Goal: Task Accomplishment & Management: Use online tool/utility

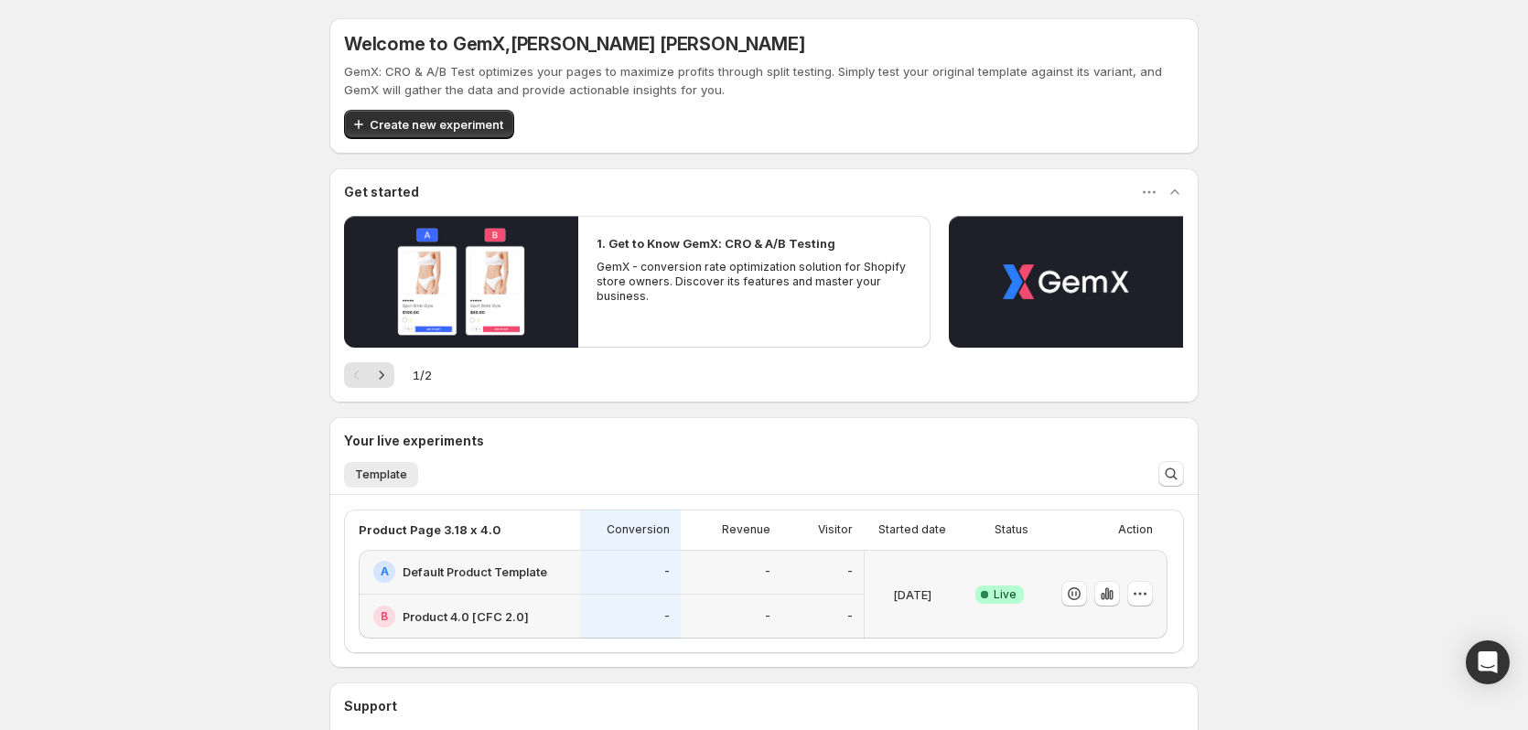
click at [1002, 570] on div "Success Complete Live" at bounding box center [1000, 594] width 58 height 67
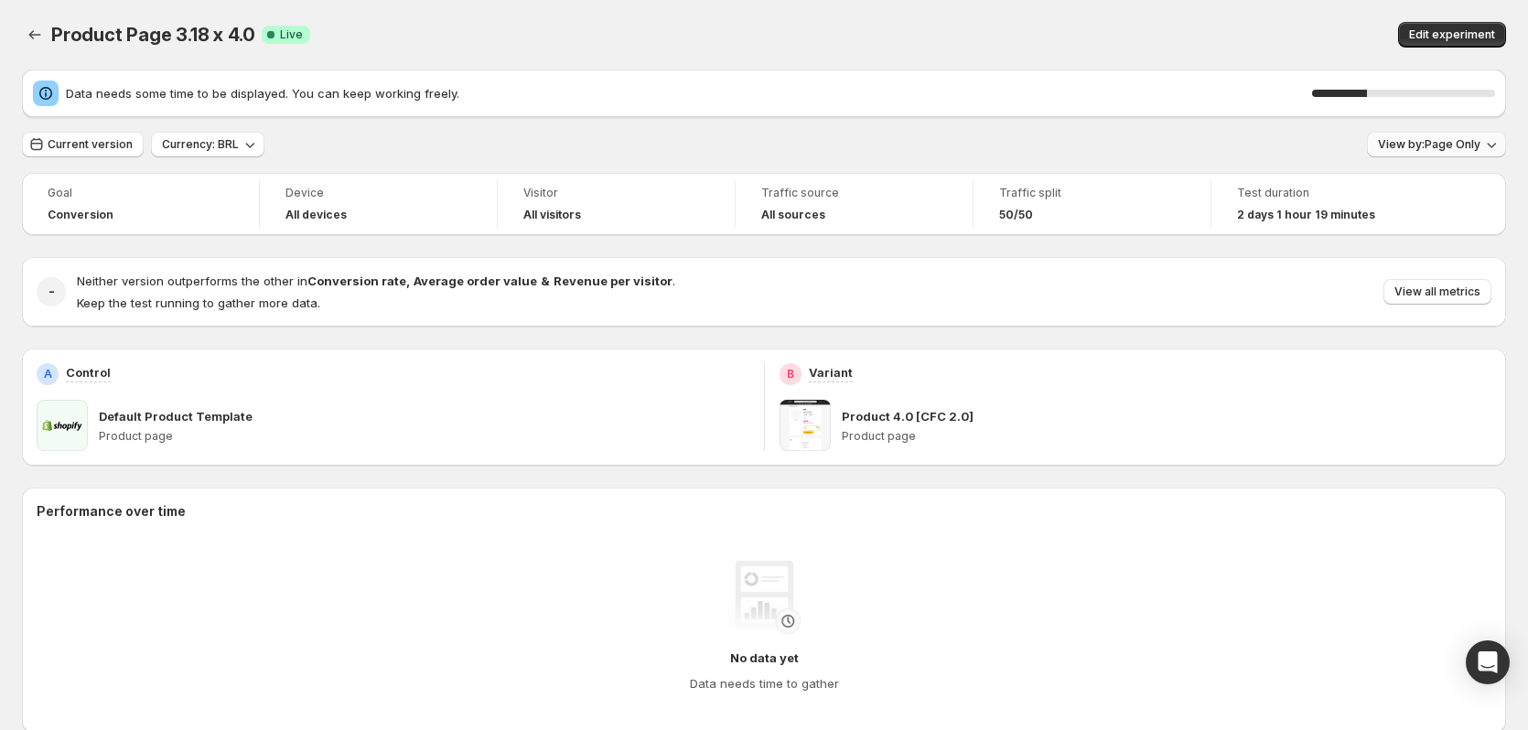
click at [1436, 141] on span "View by: Page Only" at bounding box center [1429, 144] width 102 height 15
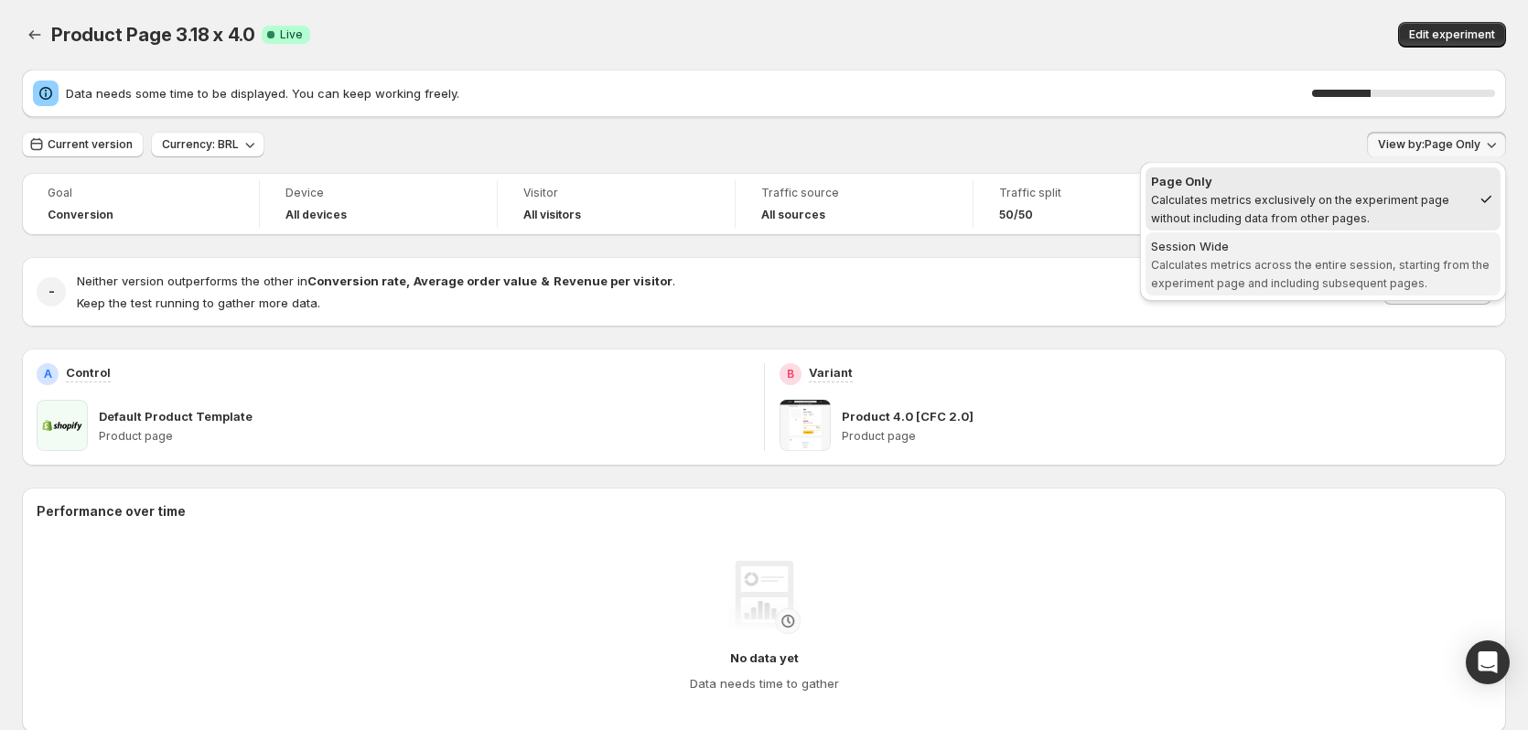
click at [1396, 263] on span "Calculates metrics across the entire session, starting from the experiment page…" at bounding box center [1320, 274] width 338 height 32
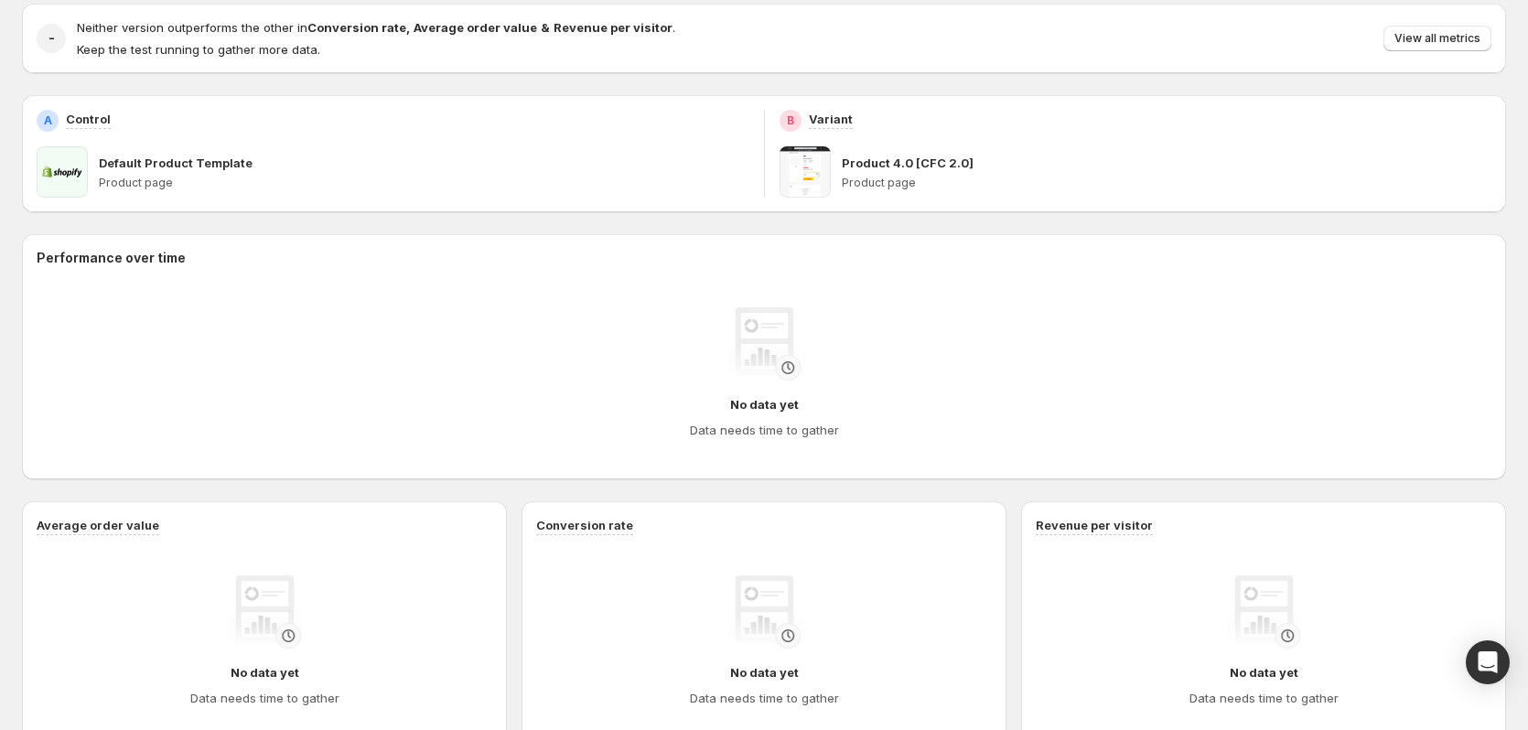
scroll to position [274, 0]
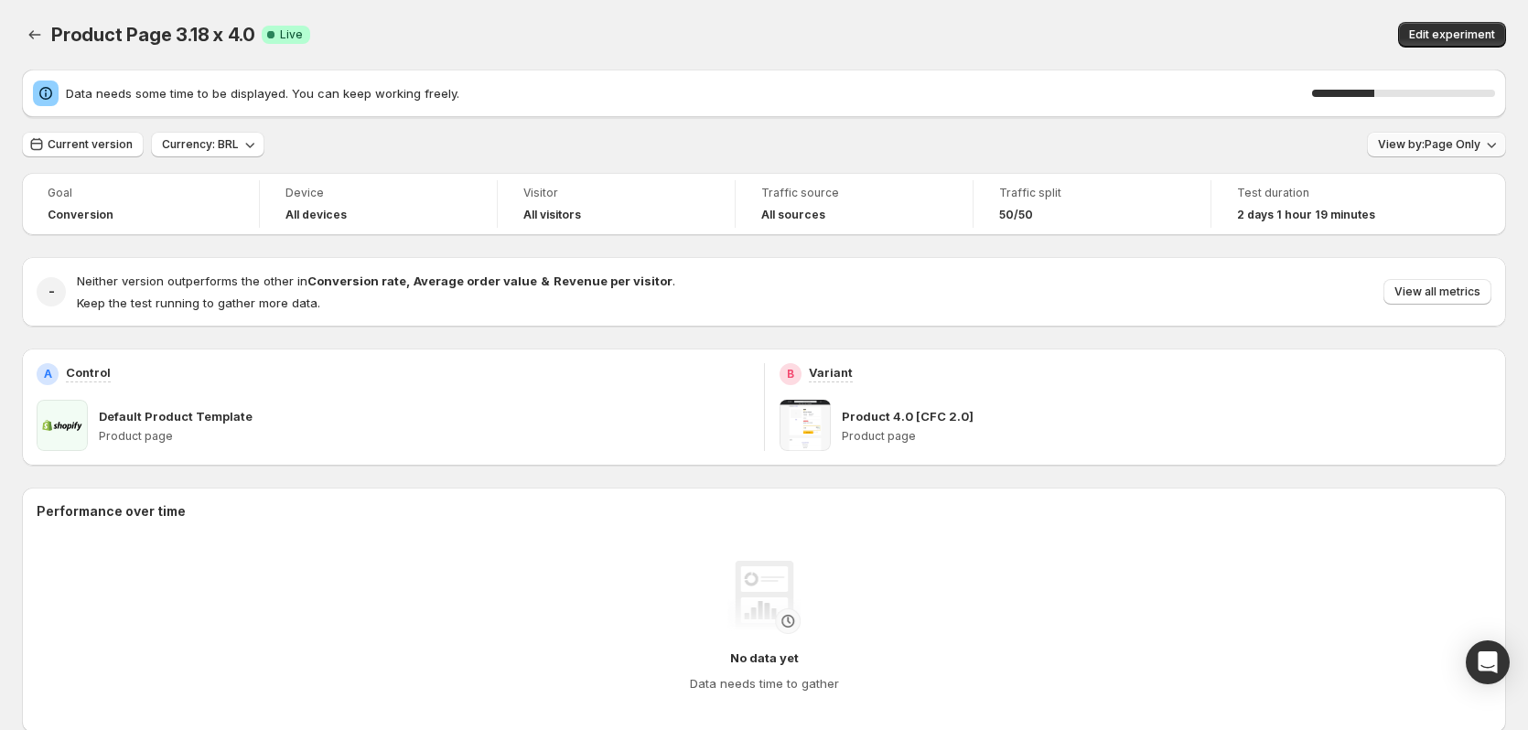
click at [1454, 152] on button "View by: Page Only" at bounding box center [1436, 145] width 139 height 26
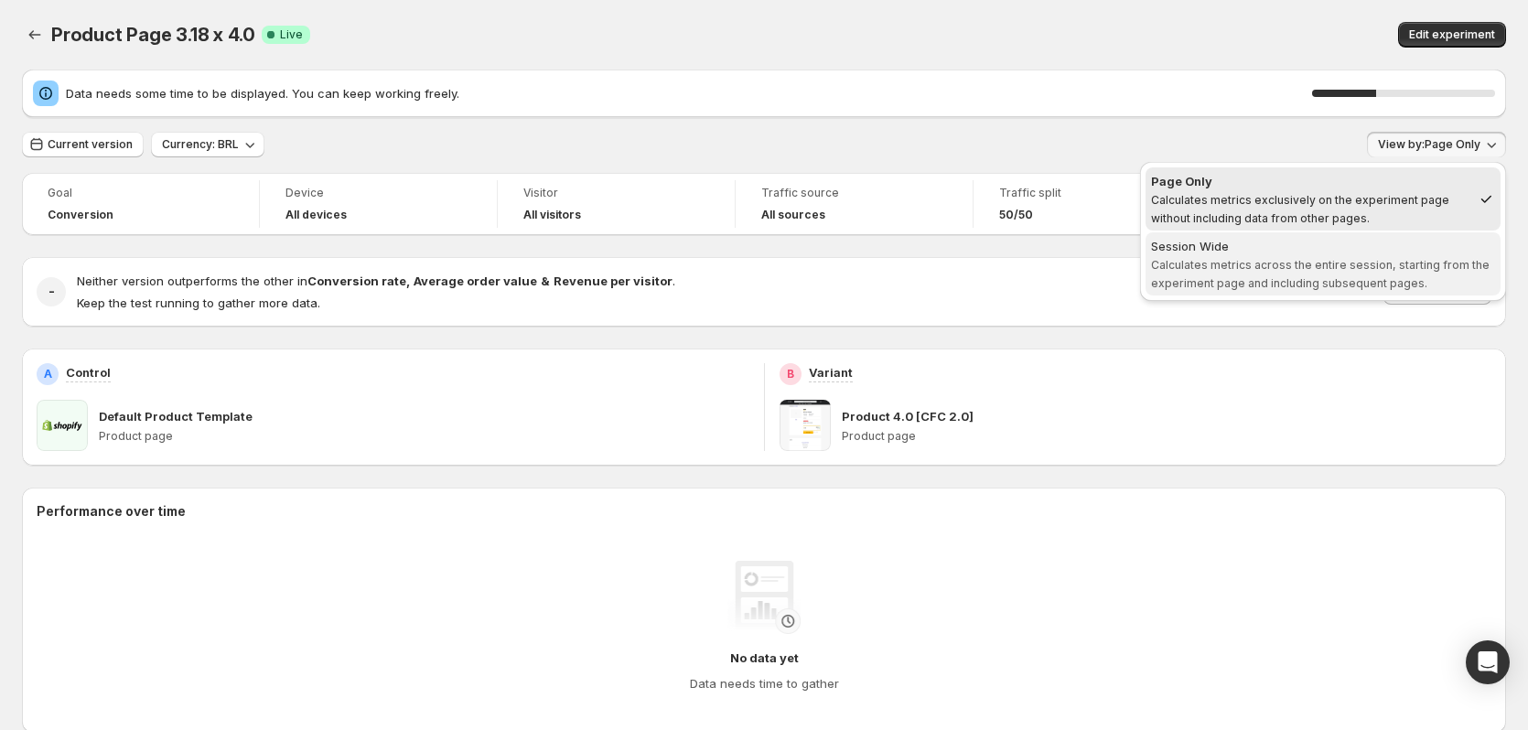
click at [1444, 268] on span "Calculates metrics across the entire session, starting from the experiment page…" at bounding box center [1320, 274] width 338 height 32
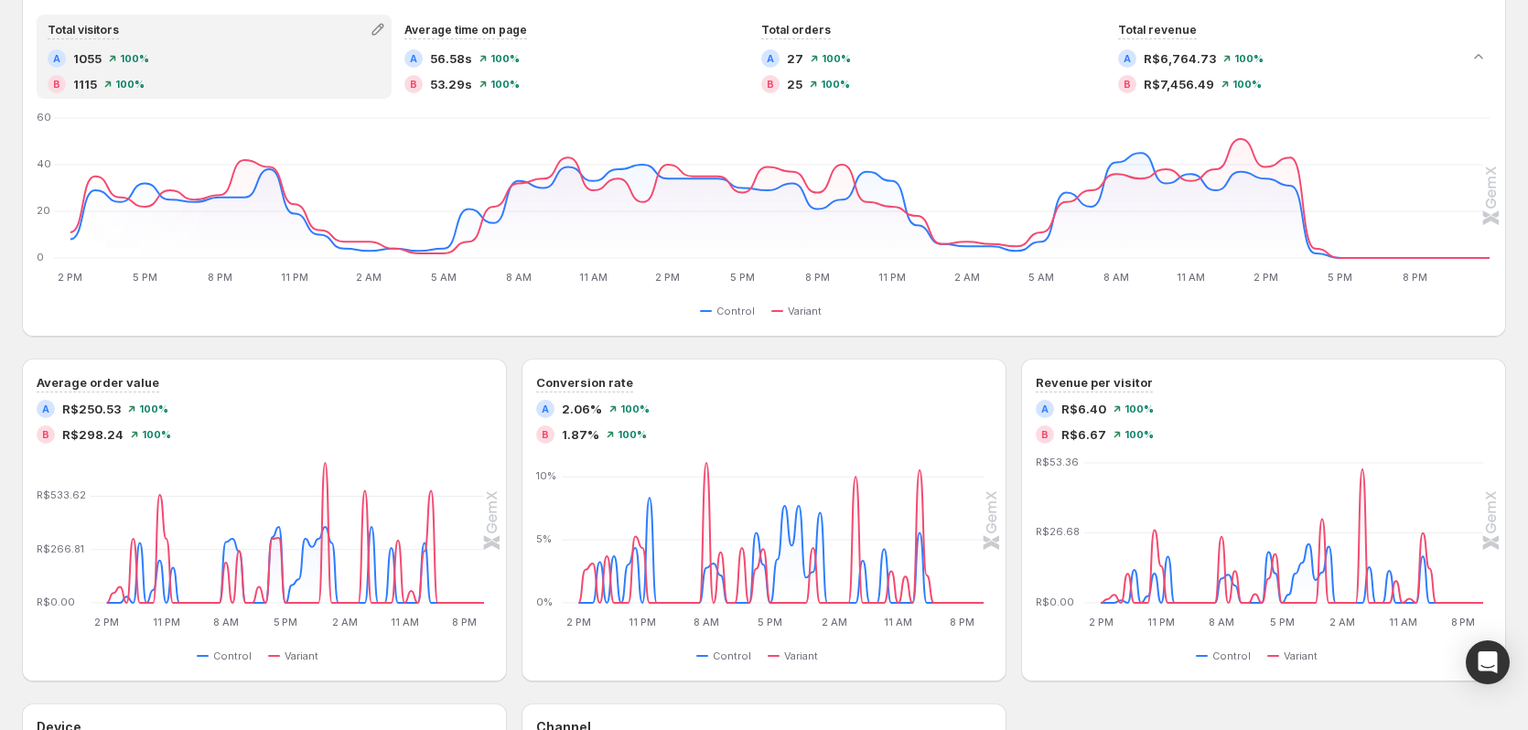
scroll to position [457, 0]
